Goal: Task Accomplishment & Management: Use online tool/utility

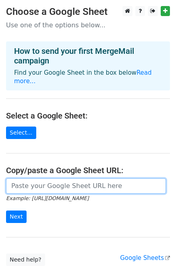
click at [40, 180] on input "url" at bounding box center [86, 185] width 160 height 15
paste input "https://docs.google.com/spreadsheets/d/1ZyJppZaVa_DKLyGMpJ33gnIGdSxGvfQwkQbBCOs…"
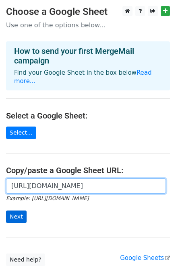
type input "https://docs.google.com/spreadsheets/d/1ZyJppZaVa_DKLyGMpJ33gnIGdSxGvfQwkQbBCOs…"
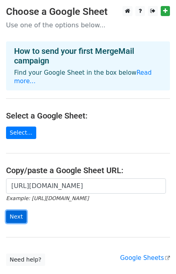
scroll to position [0, 0]
click at [13, 211] on input "Next" at bounding box center [16, 217] width 20 height 12
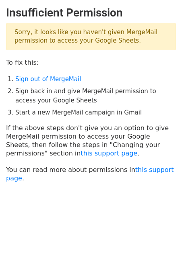
click at [57, 42] on p "Sorry, it looks like you haven't given MergeMail permission to access your Goog…" at bounding box center [91, 36] width 170 height 27
click at [22, 28] on p "Sorry, it looks like you haven't given MergeMail permission to access your Goog…" at bounding box center [91, 36] width 170 height 27
click at [25, 12] on h2 "Insufficient Permission" at bounding box center [91, 13] width 170 height 14
click at [38, 80] on link "Sign out of MergeMail" at bounding box center [48, 79] width 66 height 7
click at [80, 153] on link "this support page" at bounding box center [108, 154] width 57 height 8
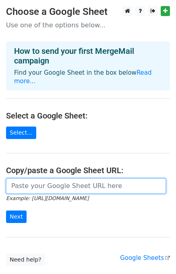
click at [39, 178] on input "url" at bounding box center [86, 185] width 160 height 15
paste input "https://docs.google.com/spreadsheets/d/1ZyJppZaVa_DKLyGMpJ33gnIGdSxGvfQwkQbBCOs…"
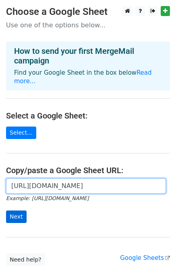
type input "https://docs.google.com/spreadsheets/d/1ZyJppZaVa_DKLyGMpJ33gnIGdSxGvfQwkQbBCOs…"
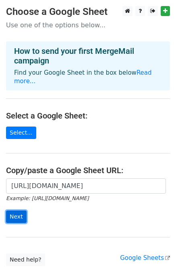
click at [19, 211] on input "Next" at bounding box center [16, 217] width 20 height 12
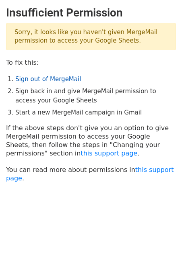
click at [50, 80] on link "Sign out of MergeMail" at bounding box center [48, 79] width 66 height 7
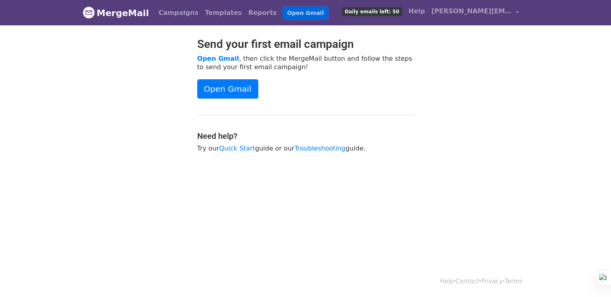
click at [287, 15] on link "Open Gmail" at bounding box center [305, 13] width 45 height 12
click at [231, 148] on link "Quick Start" at bounding box center [237, 148] width 36 height 8
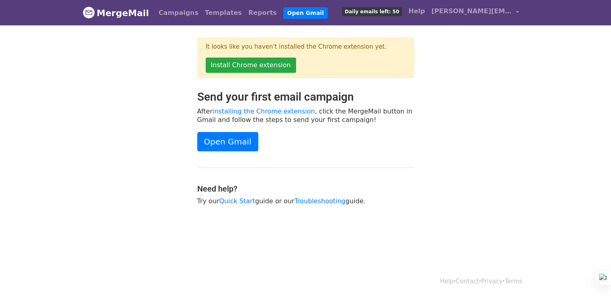
click at [505, 128] on div "Send your first email campaign After installing the Chrome extension , click th…" at bounding box center [306, 151] width 458 height 123
click at [283, 11] on link "Open Gmail" at bounding box center [305, 13] width 45 height 12
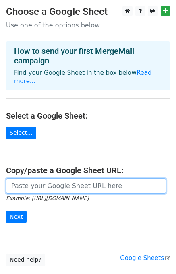
click at [49, 178] on input "url" at bounding box center [86, 185] width 160 height 15
paste input "https://docs.google.com/spreadsheets/d/1ZyJppZaVa_DKLyGMpJ33gnIGdSxGvfQwkQbBCOs…"
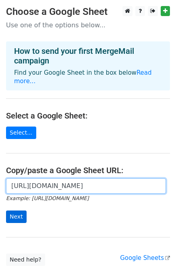
type input "https://docs.google.com/spreadsheets/d/1ZyJppZaVa_DKLyGMpJ33gnIGdSxGvfQwkQbBCOs…"
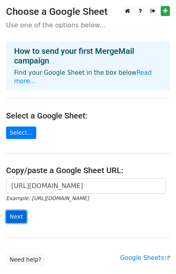
click at [8, 211] on input "Next" at bounding box center [16, 217] width 20 height 12
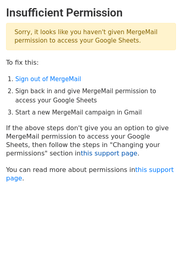
click at [80, 156] on link "this support page" at bounding box center [108, 154] width 57 height 8
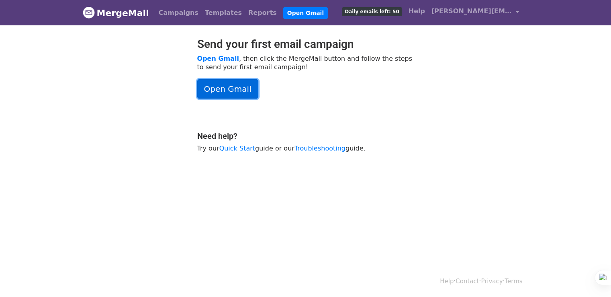
click at [225, 81] on link "Open Gmail" at bounding box center [227, 88] width 61 height 19
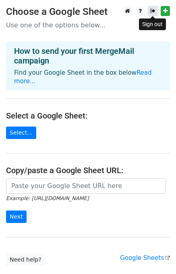
click at [150, 13] on link at bounding box center [153, 11] width 10 height 10
click at [155, 10] on link at bounding box center [153, 11] width 10 height 10
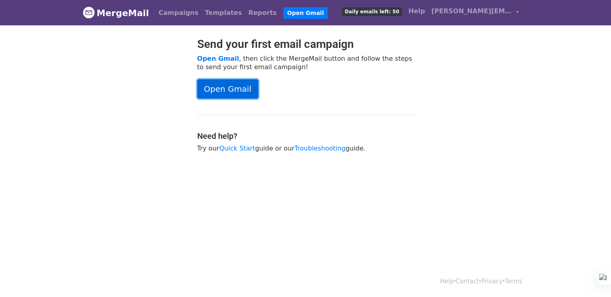
click at [233, 86] on link "Open Gmail" at bounding box center [227, 88] width 61 height 19
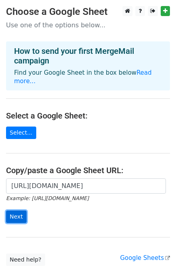
click at [19, 211] on input "Next" at bounding box center [16, 217] width 20 height 12
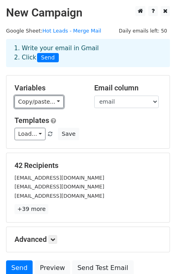
click at [45, 105] on link "Copy/paste..." at bounding box center [38, 102] width 49 height 12
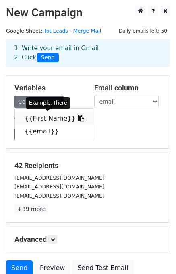
click at [42, 118] on link "{{First Name}}" at bounding box center [54, 118] width 79 height 13
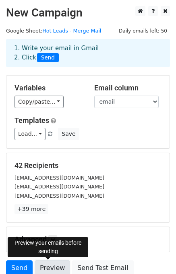
click at [47, 268] on link "Preview" at bounding box center [52, 267] width 35 height 15
click at [46, 266] on link "Preview" at bounding box center [52, 267] width 35 height 15
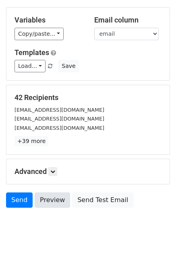
scroll to position [69, 0]
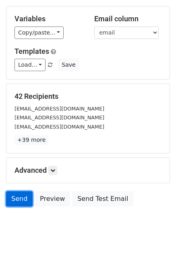
click at [23, 200] on link "Send" at bounding box center [19, 198] width 27 height 15
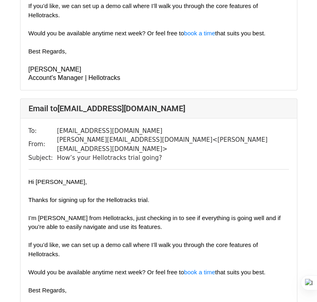
scroll to position [281, 0]
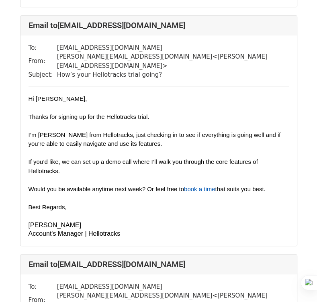
click at [204, 186] on link "book a time" at bounding box center [199, 189] width 31 height 7
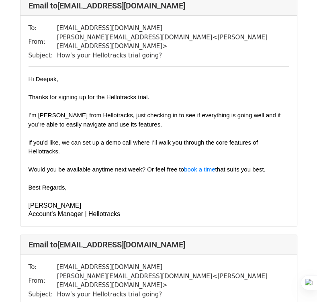
scroll to position [9686, 0]
